Goal: Task Accomplishment & Management: Use online tool/utility

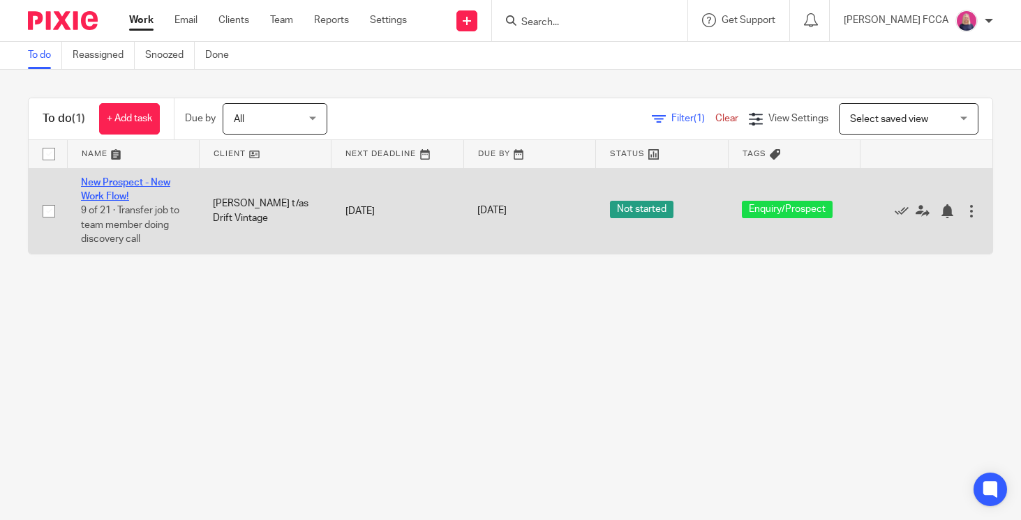
click at [115, 184] on link "New Prospect - New Work Flow!" at bounding box center [125, 190] width 89 height 24
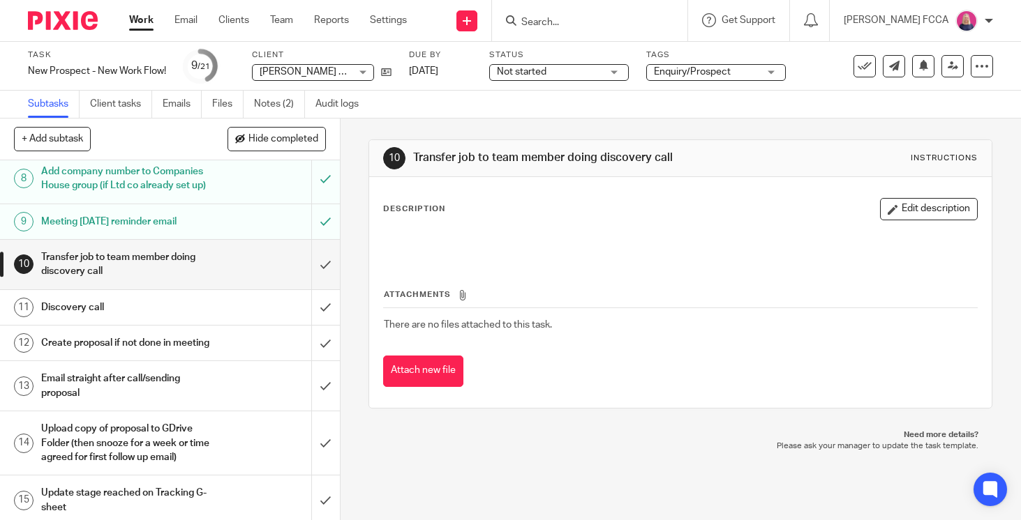
scroll to position [324, 0]
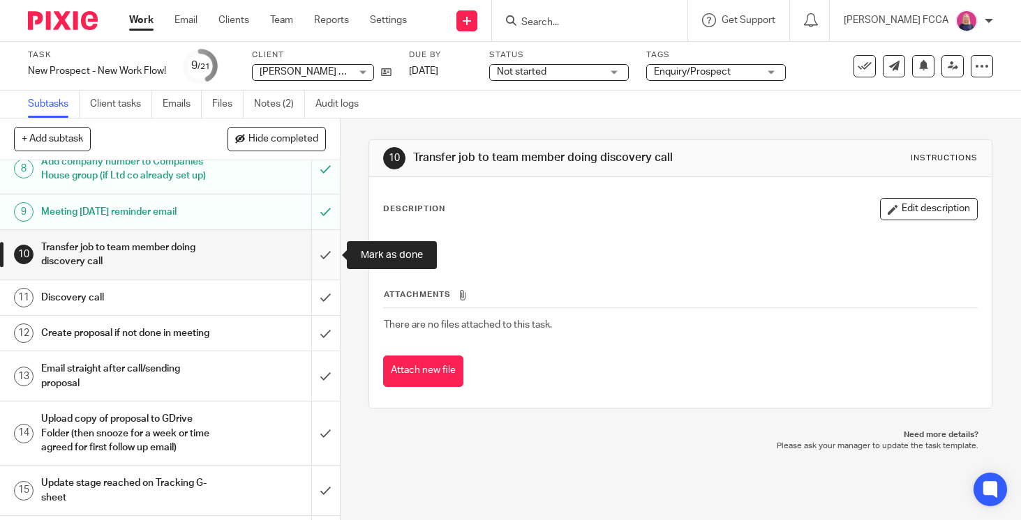
click at [322, 255] on input "submit" at bounding box center [170, 255] width 340 height 50
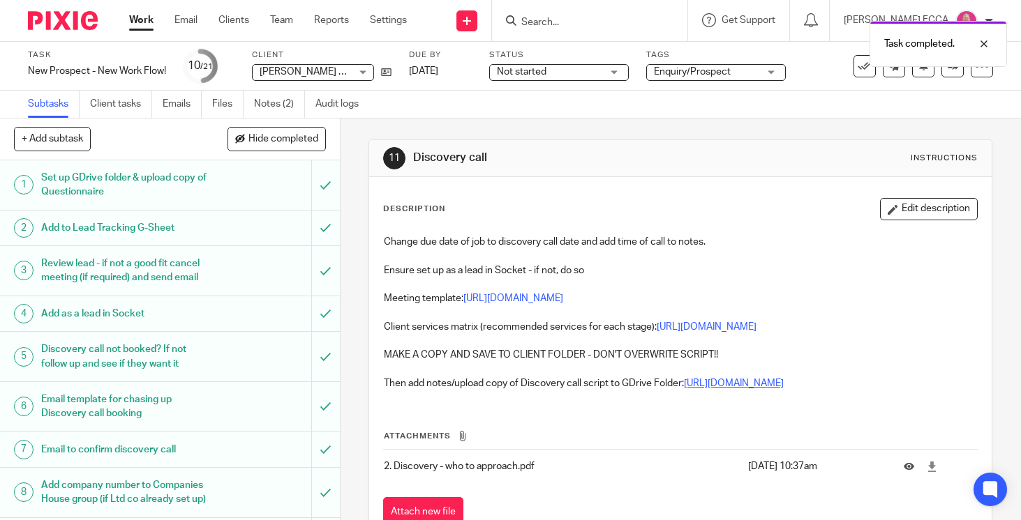
click at [684, 389] on link "https://drive.google.com/drive/folders/1USS5b9TufWCY04HD3Jcg9Emhqw1RehfS?usp=dr…" at bounding box center [734, 384] width 100 height 10
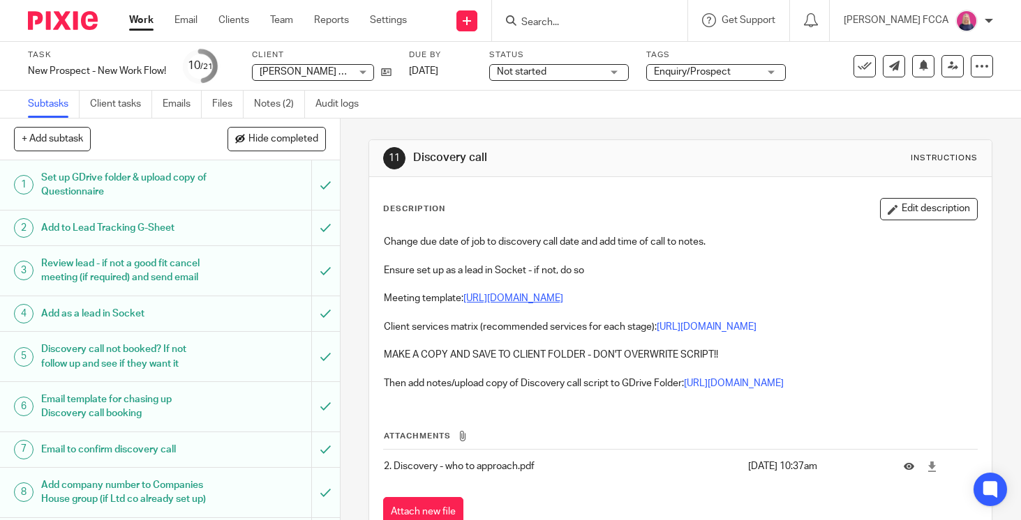
click at [561, 296] on link "https://docs.google.com/document/d/1StcKlUNIjevSWzDvLkQTIiN1335P7NlP/edit" at bounding box center [513, 299] width 100 height 10
